Goal: Task Accomplishment & Management: Manage account settings

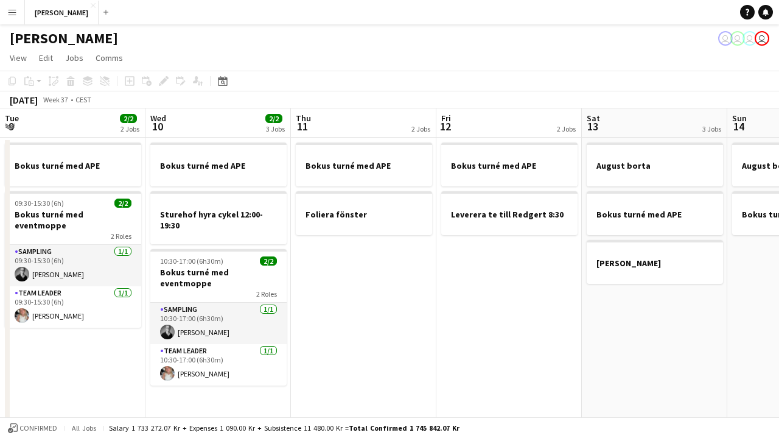
scroll to position [0, 488]
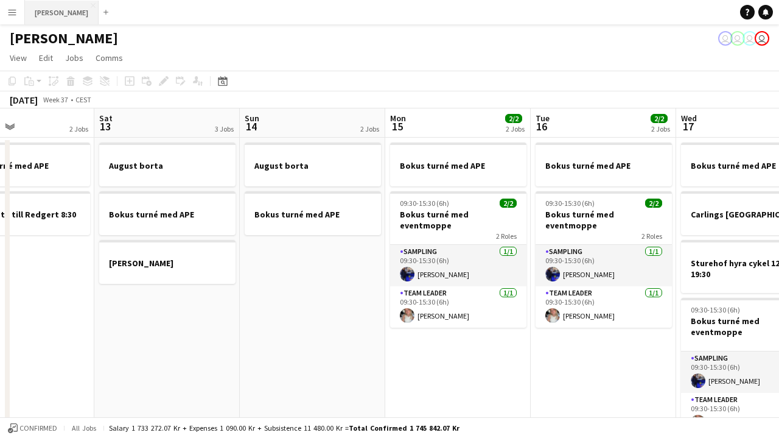
click at [51, 17] on button "[PERSON_NAME] Close" at bounding box center [62, 13] width 74 height 24
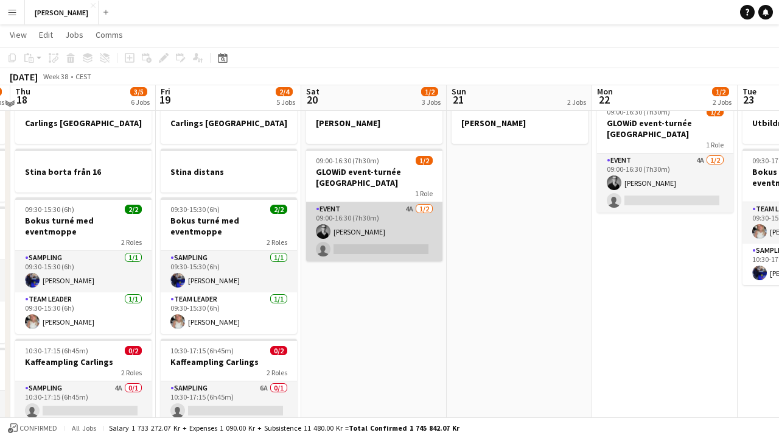
scroll to position [86, 0]
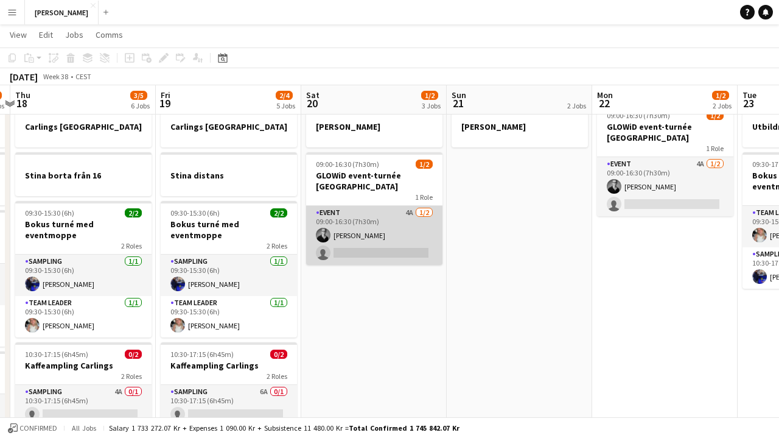
click at [396, 234] on app-card-role "Event 4A [DATE] 09:00-16:30 (7h30m) [PERSON_NAME] single-neutral-actions" at bounding box center [374, 235] width 136 height 59
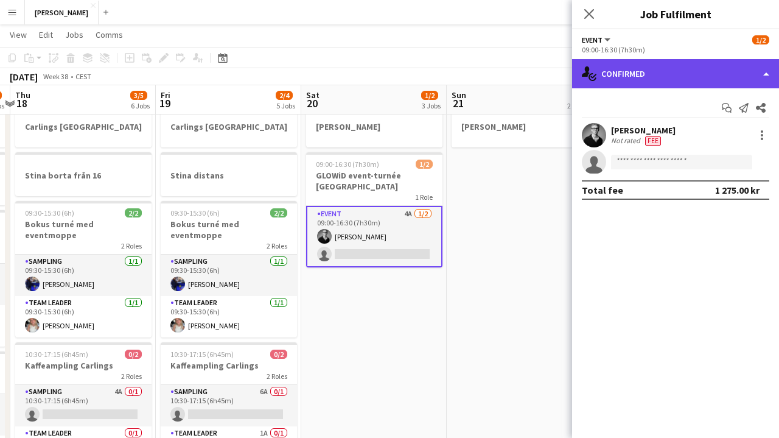
click at [611, 76] on div "single-neutral-actions-check-2 Confirmed" at bounding box center [675, 73] width 207 height 29
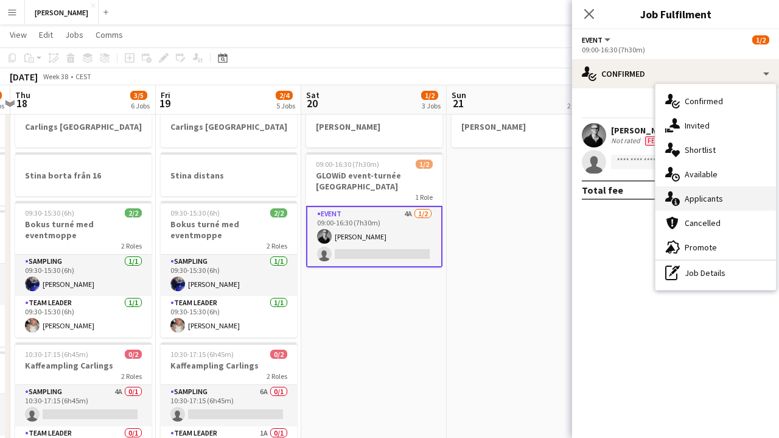
click at [690, 194] on span "Applicants" at bounding box center [704, 198] width 38 height 11
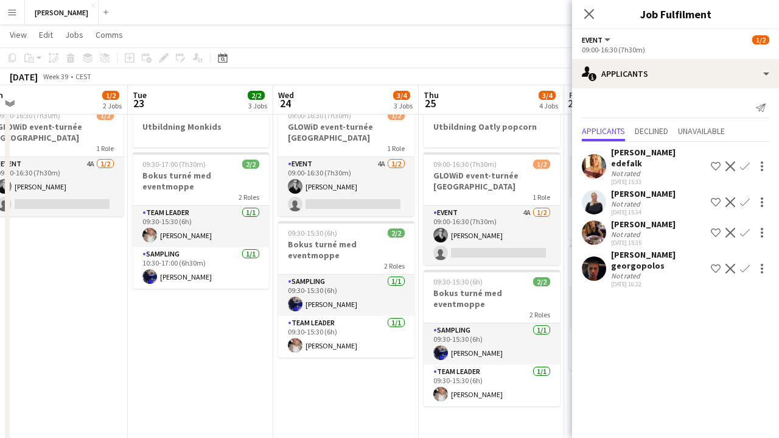
scroll to position [0, 461]
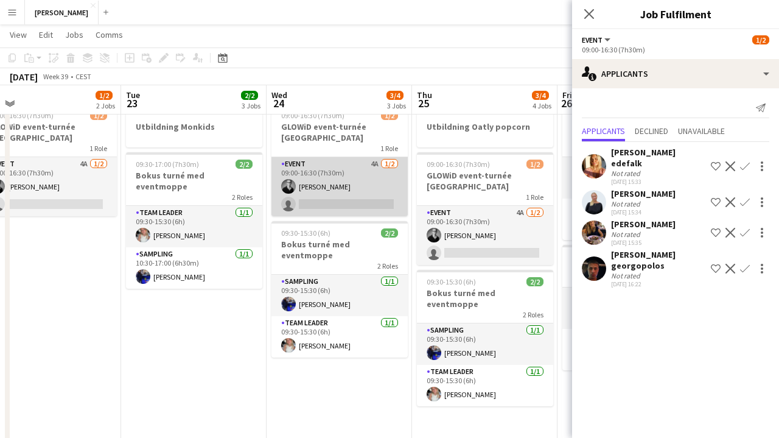
click at [352, 187] on app-card-role "Event 4A [DATE] 09:00-16:30 (7h30m) [PERSON_NAME] single-neutral-actions" at bounding box center [339, 186] width 136 height 59
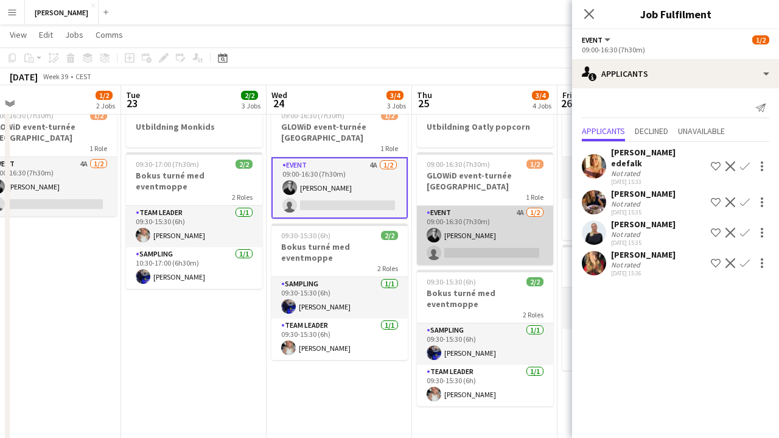
click at [461, 217] on app-card-role "Event 4A [DATE] 09:00-16:30 (7h30m) [PERSON_NAME] single-neutral-actions" at bounding box center [485, 235] width 136 height 59
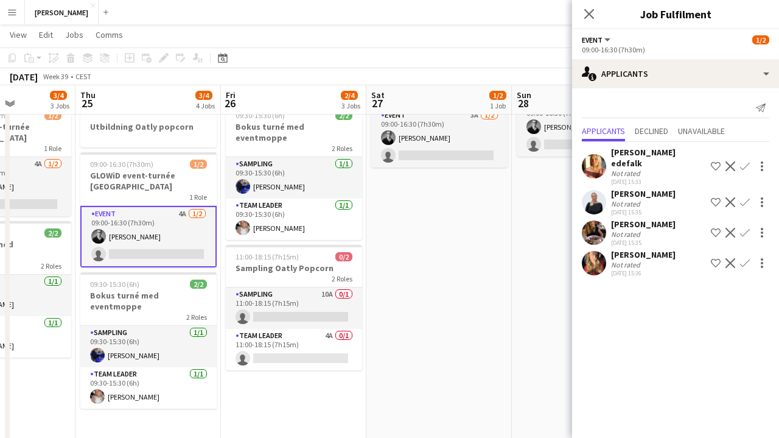
scroll to position [0, 522]
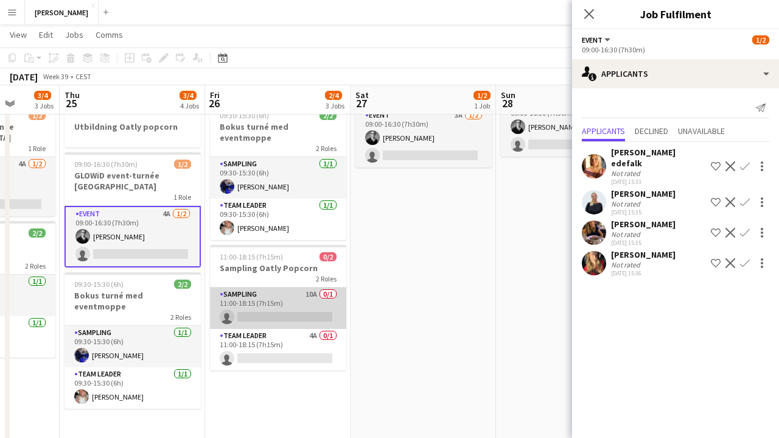
click at [292, 294] on app-card-role "Sampling 10A 0/1 11:00-18:15 (7h15m) single-neutral-actions" at bounding box center [278, 307] width 136 height 41
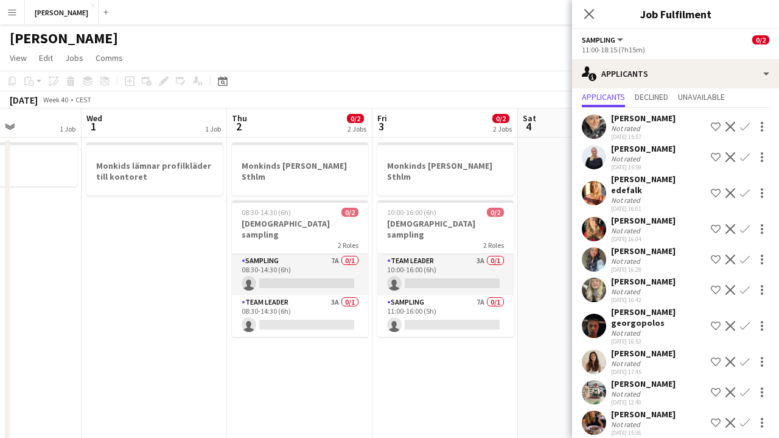
scroll to position [0, 511]
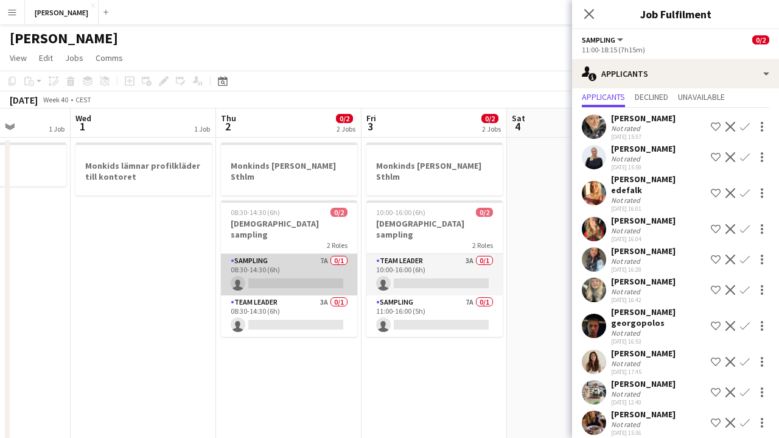
click at [309, 262] on app-card-role "Sampling 7A 0/1 08:30-14:30 (6h) single-neutral-actions" at bounding box center [289, 274] width 136 height 41
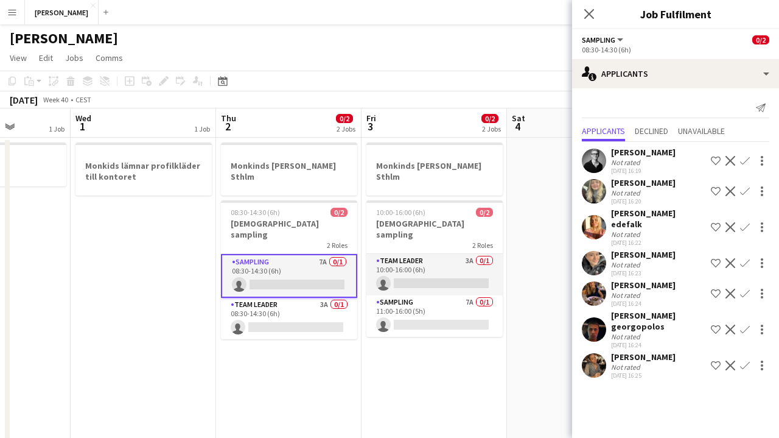
scroll to position [0, 0]
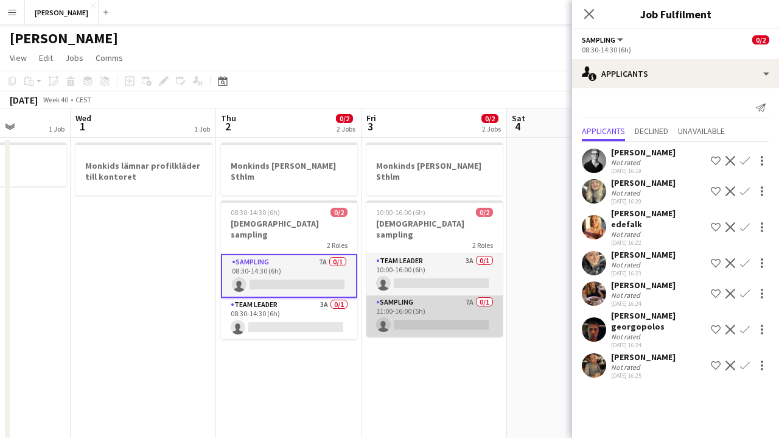
click at [439, 295] on app-card-role "Sampling 7A 0/1 11:00-16:00 (5h) single-neutral-actions" at bounding box center [434, 315] width 136 height 41
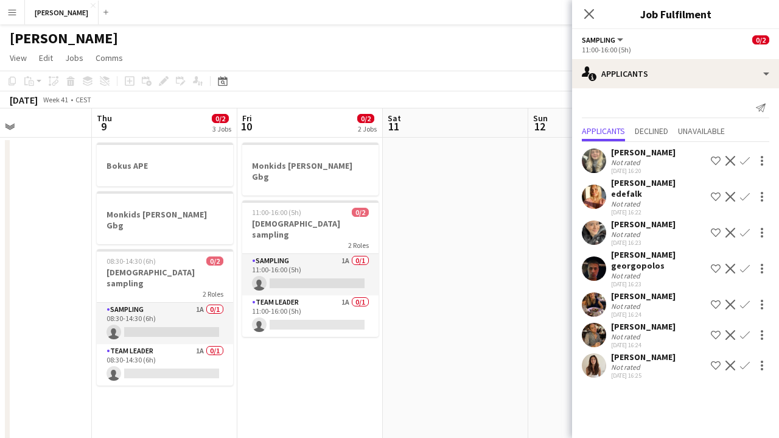
scroll to position [0, 344]
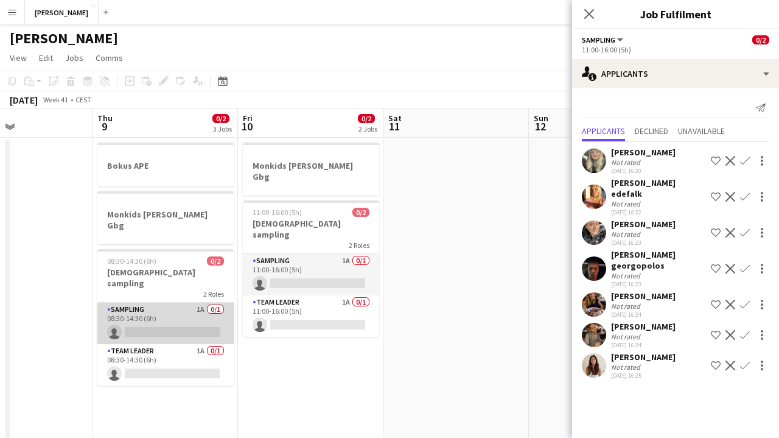
click at [202, 303] on app-card-role "Sampling 1A 0/1 08:30-14:30 (6h) single-neutral-actions" at bounding box center [165, 323] width 136 height 41
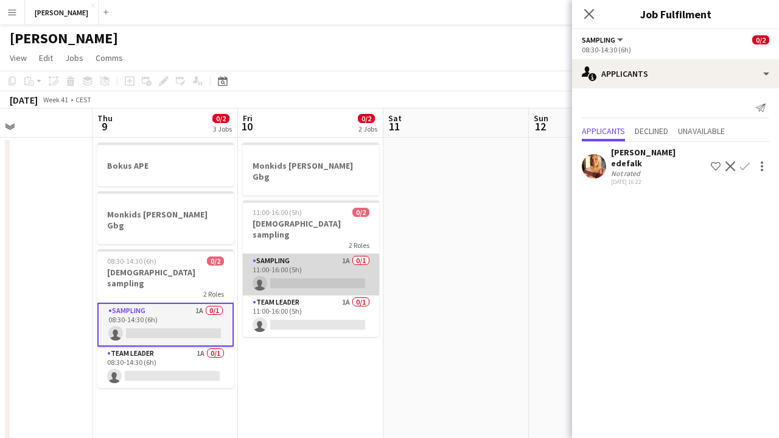
click at [355, 254] on app-card-role "Sampling 1A 0/1 11:00-16:00 (5h) single-neutral-actions" at bounding box center [311, 274] width 136 height 41
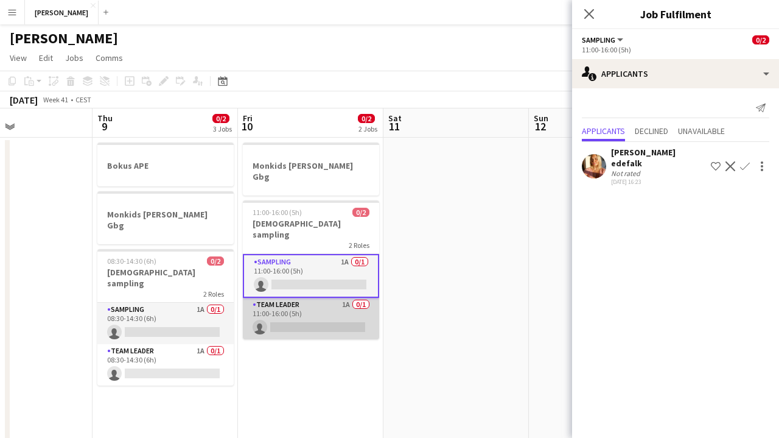
click at [335, 299] on app-card-role "Team Leader 1A 0/1 11:00-16:00 (5h) single-neutral-actions" at bounding box center [311, 318] width 136 height 41
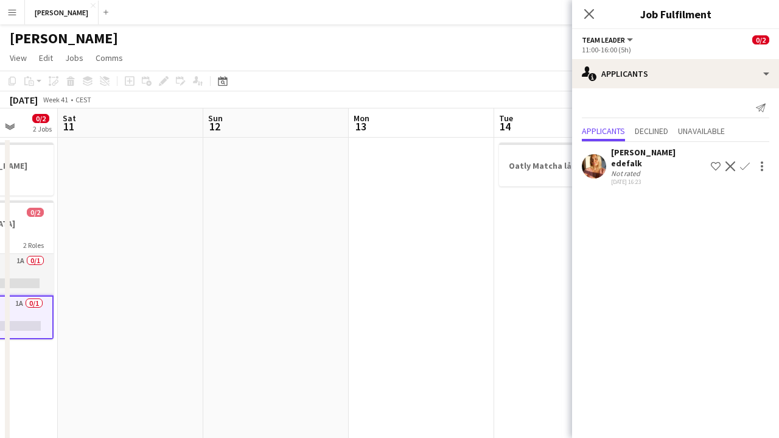
scroll to position [0, 382]
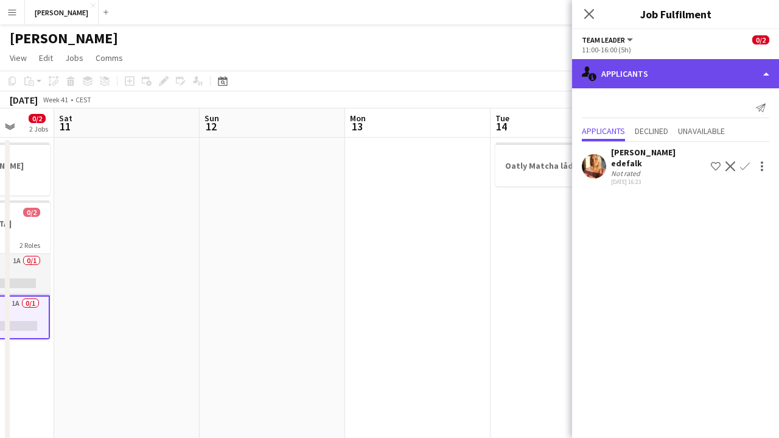
click at [640, 85] on div "single-neutral-actions-information Applicants" at bounding box center [675, 73] width 207 height 29
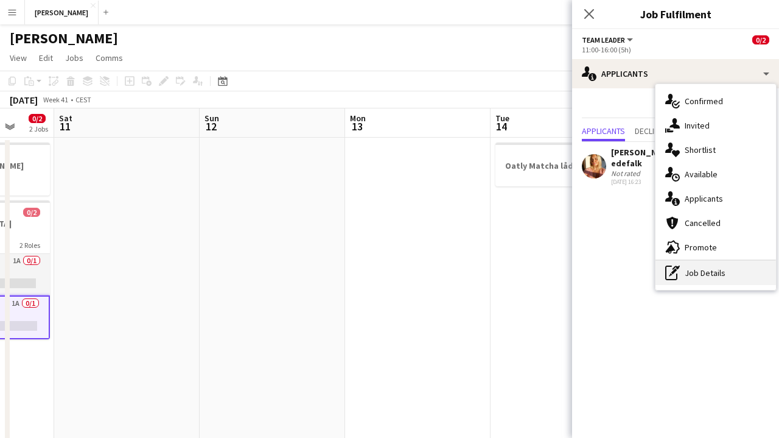
click at [679, 272] on icon "pen-write" at bounding box center [672, 272] width 15 height 15
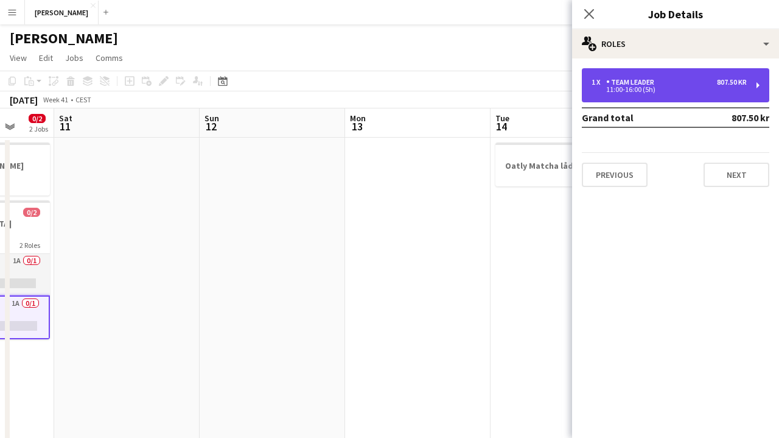
click at [674, 89] on div "11:00-16:00 (5h)" at bounding box center [669, 89] width 155 height 6
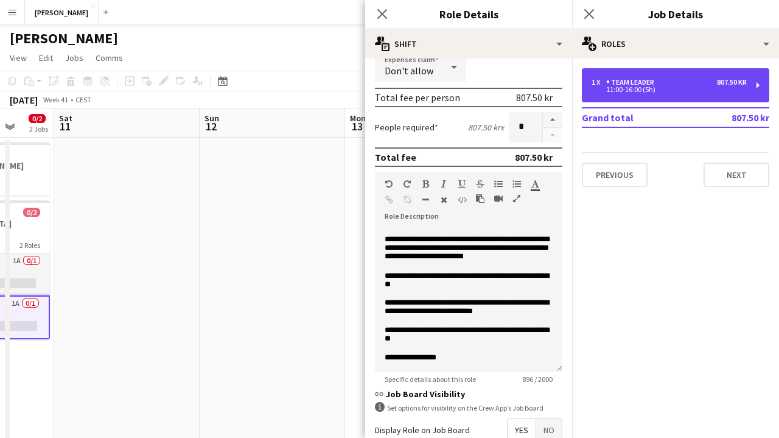
scroll to position [220, 0]
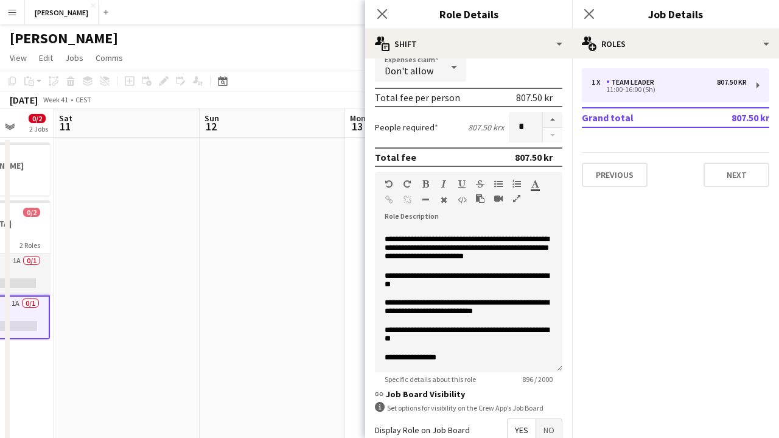
click at [304, 297] on app-date-cell at bounding box center [272, 416] width 145 height 556
